Goal: Task Accomplishment & Management: Use online tool/utility

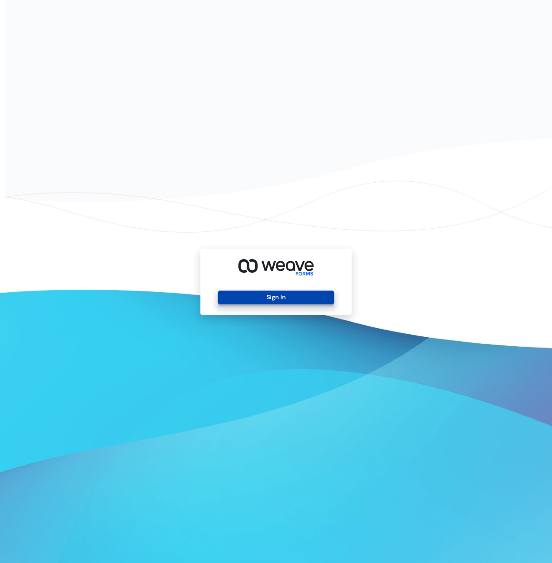
click at [280, 291] on button "Sign In" at bounding box center [275, 298] width 115 height 14
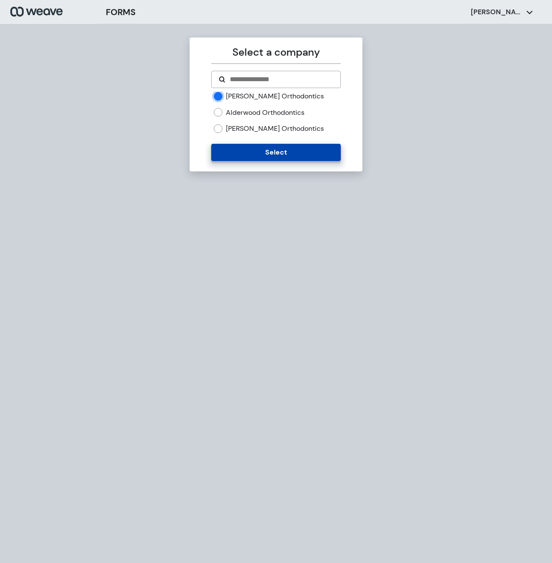
click at [235, 157] on button "Select" at bounding box center [275, 152] width 129 height 17
